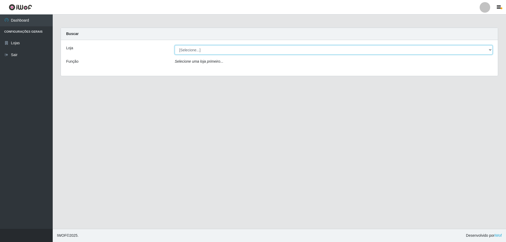
click at [233, 50] on select "[Selecione...] SuperShow Bis - Avenida 6 SuperShow [GEOGRAPHIC_DATA]" at bounding box center [334, 49] width 318 height 9
select select "60"
click at [175, 45] on select "[Selecione...] SuperShow Bis - Avenida 6 SuperShow [GEOGRAPHIC_DATA]" at bounding box center [334, 49] width 318 height 9
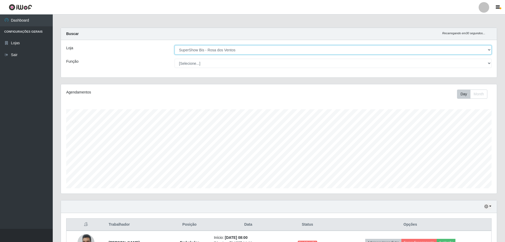
scroll to position [109, 436]
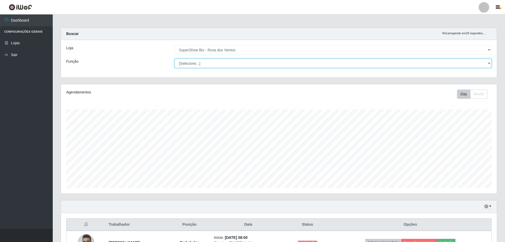
click at [208, 63] on select "[Selecione...] ASG ASG + ASG ++ Auxiliar de Cozinha Balconista de Açougue Balco…" at bounding box center [333, 63] width 317 height 9
select select "1"
click at [175, 59] on select "[Selecione...] ASG ASG + ASG ++ Auxiliar de Cozinha Balconista de Açougue Balco…" at bounding box center [333, 63] width 317 height 9
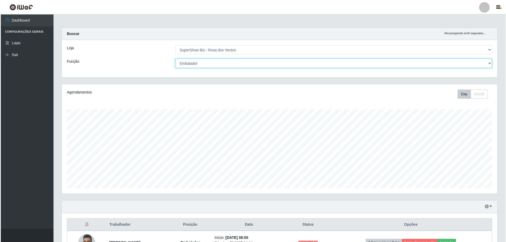
scroll to position [37, 0]
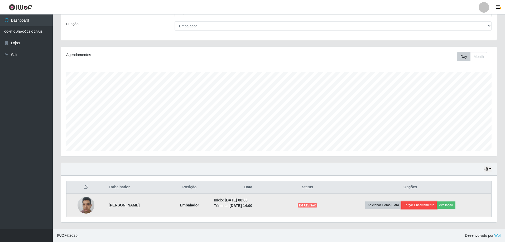
click at [434, 203] on button "Forçar Encerramento" at bounding box center [418, 205] width 35 height 7
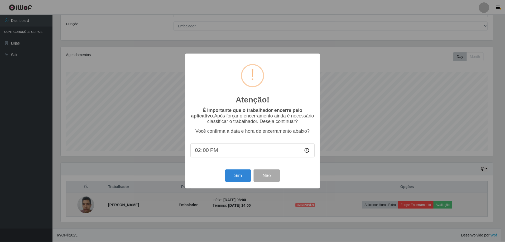
scroll to position [109, 433]
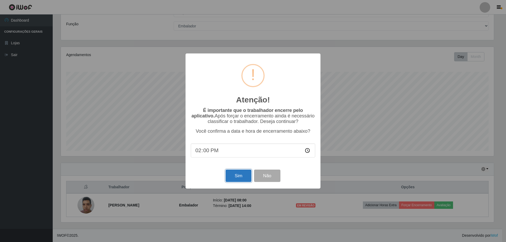
click at [240, 176] on button "Sim" at bounding box center [239, 176] width 26 height 12
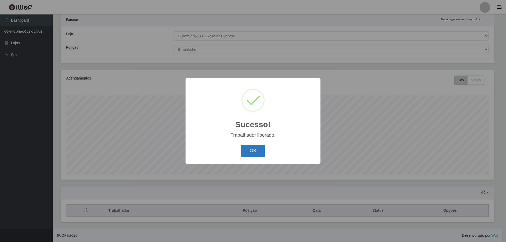
click at [260, 151] on button "OK" at bounding box center [253, 151] width 25 height 12
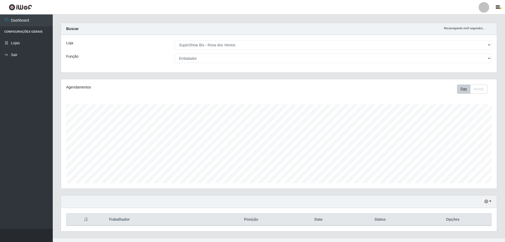
scroll to position [0, 0]
